Goal: Task Accomplishment & Management: Use online tool/utility

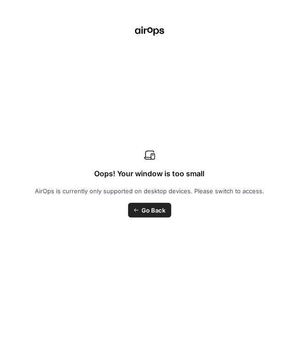
scroll to position [184, 0]
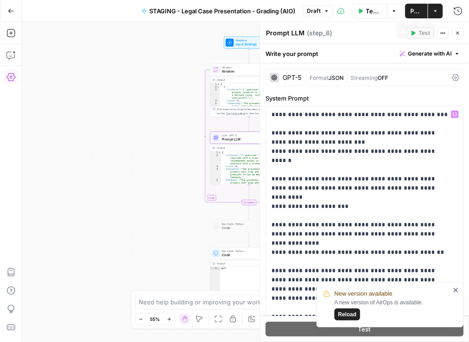
click at [298, 9] on span "Publish" at bounding box center [415, 10] width 11 height 9
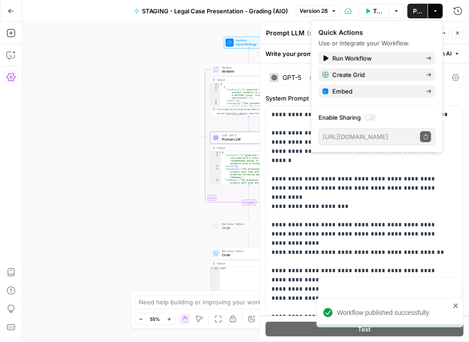
click at [92, 171] on div "Workflow Input Settings Inputs Loop Iteration Iteration Step 9 Output Expand Ou…" at bounding box center [245, 182] width 447 height 320
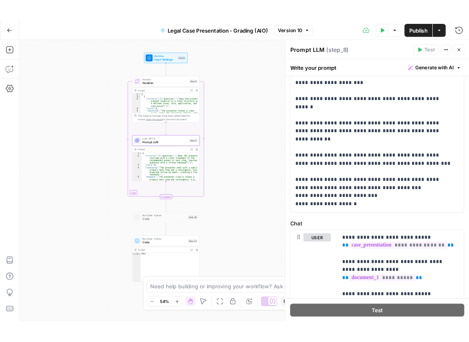
scroll to position [41, 0]
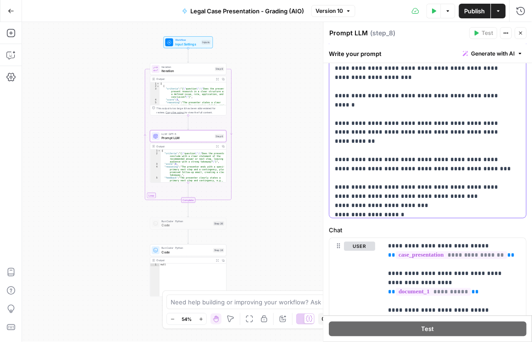
click at [424, 153] on p "**********" at bounding box center [425, 234] width 178 height 854
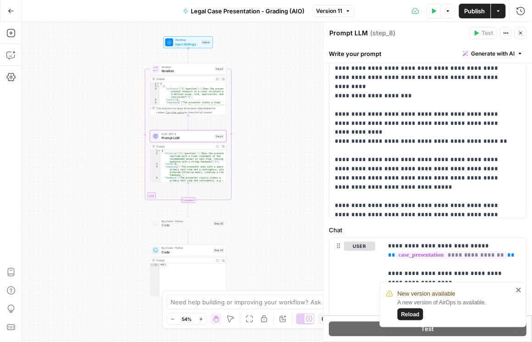
click at [476, 13] on span "Publish" at bounding box center [475, 10] width 21 height 9
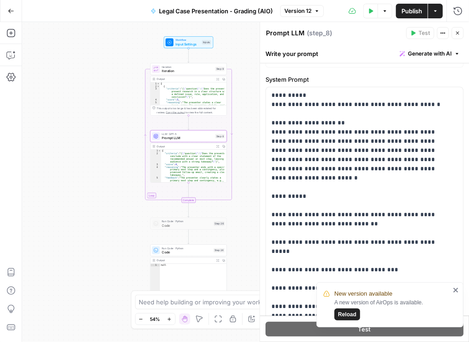
scroll to position [20, 0]
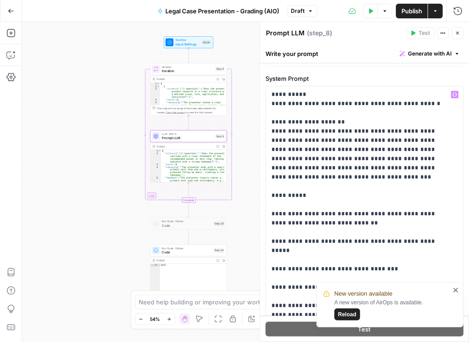
click at [422, 12] on button "Publish" at bounding box center [412, 11] width 32 height 15
